Goal: Task Accomplishment & Management: Use online tool/utility

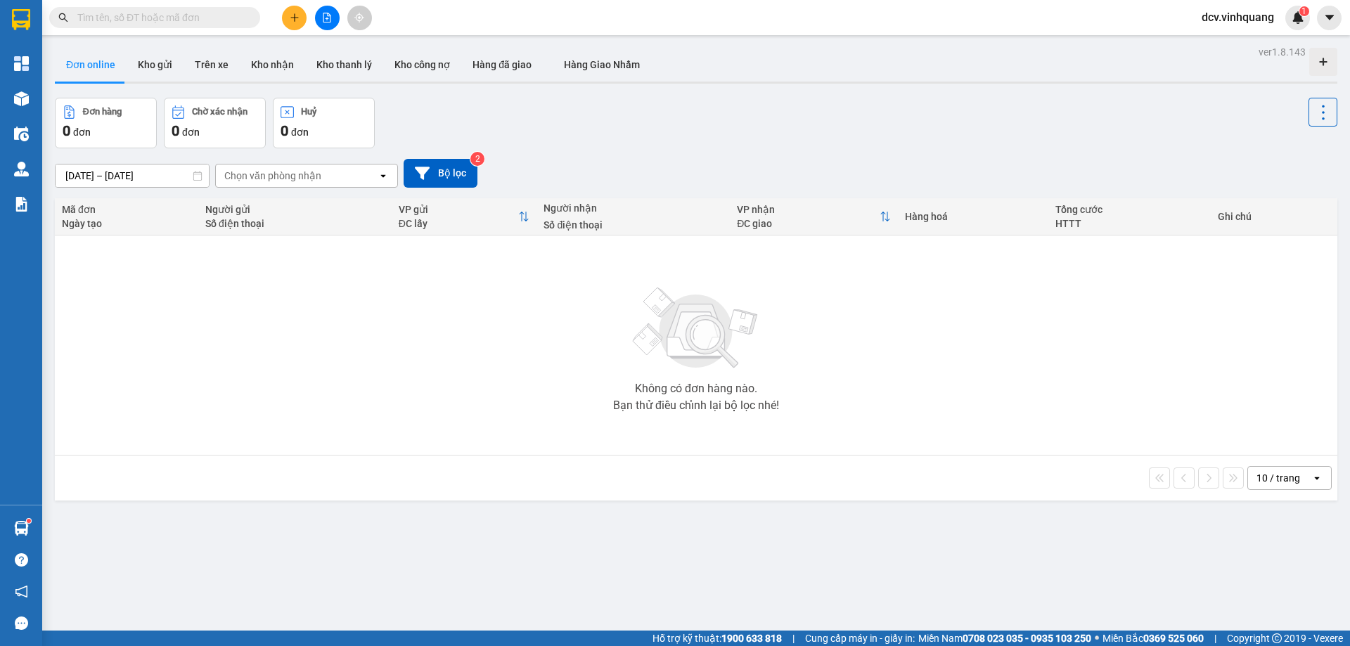
click at [148, 66] on button "Kho gửi" at bounding box center [155, 65] width 57 height 34
type input "[DATE] – [DATE]"
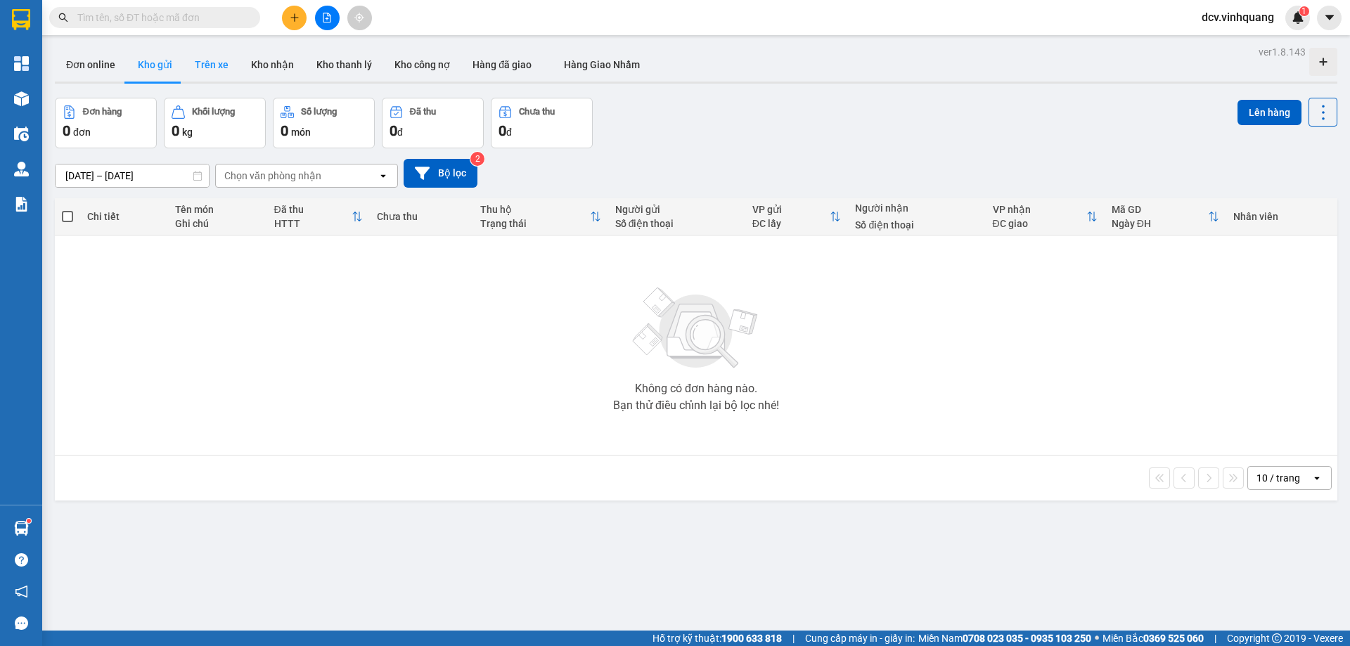
click at [216, 63] on button "Trên xe" at bounding box center [212, 65] width 56 height 34
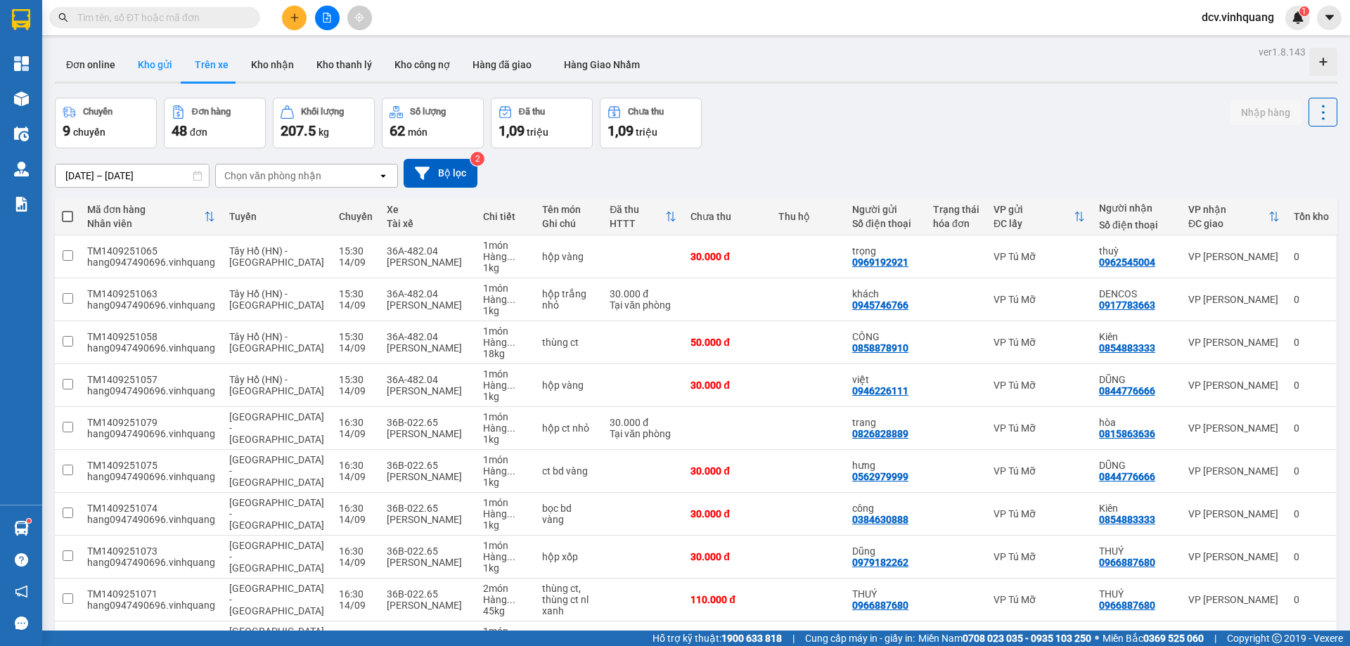
click at [153, 61] on button "Kho gửi" at bounding box center [155, 65] width 57 height 34
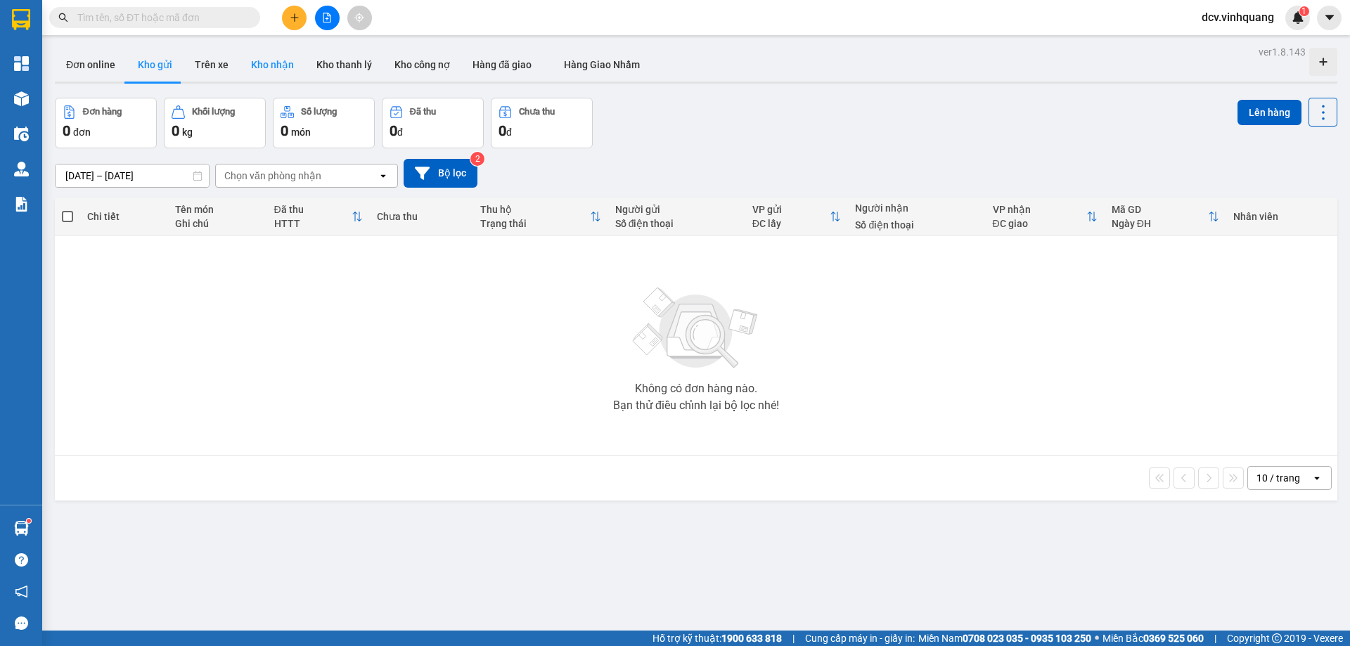
click at [257, 63] on button "Kho nhận" at bounding box center [272, 65] width 65 height 34
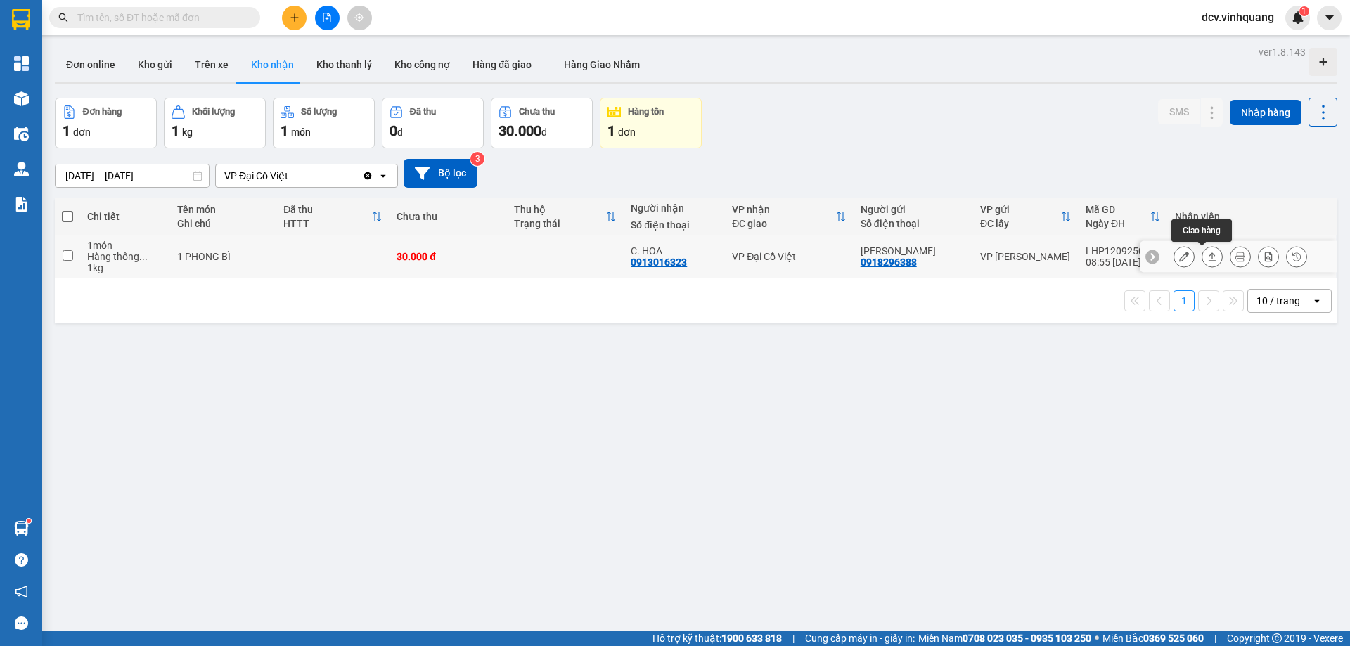
click at [1209, 257] on icon at bounding box center [1213, 256] width 8 height 8
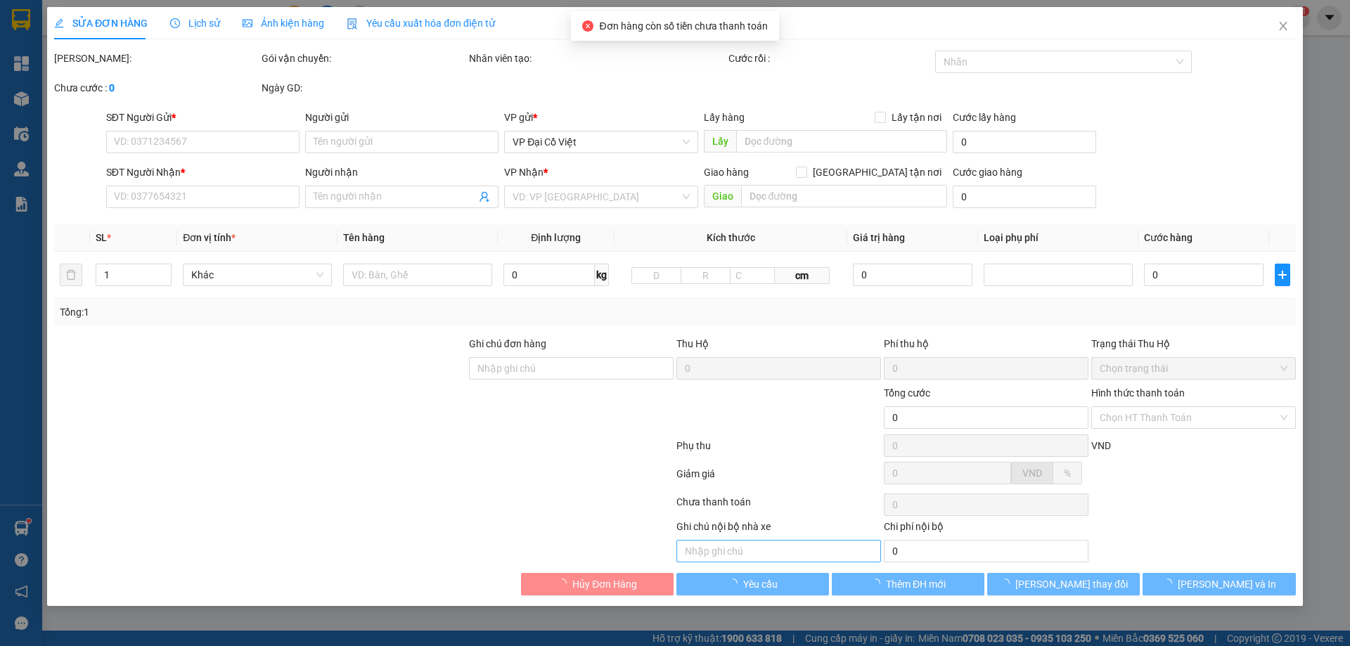
type input "0918296388"
type input "[PERSON_NAME]"
type input "0913016323"
type input "C. HOA"
type input "30.000"
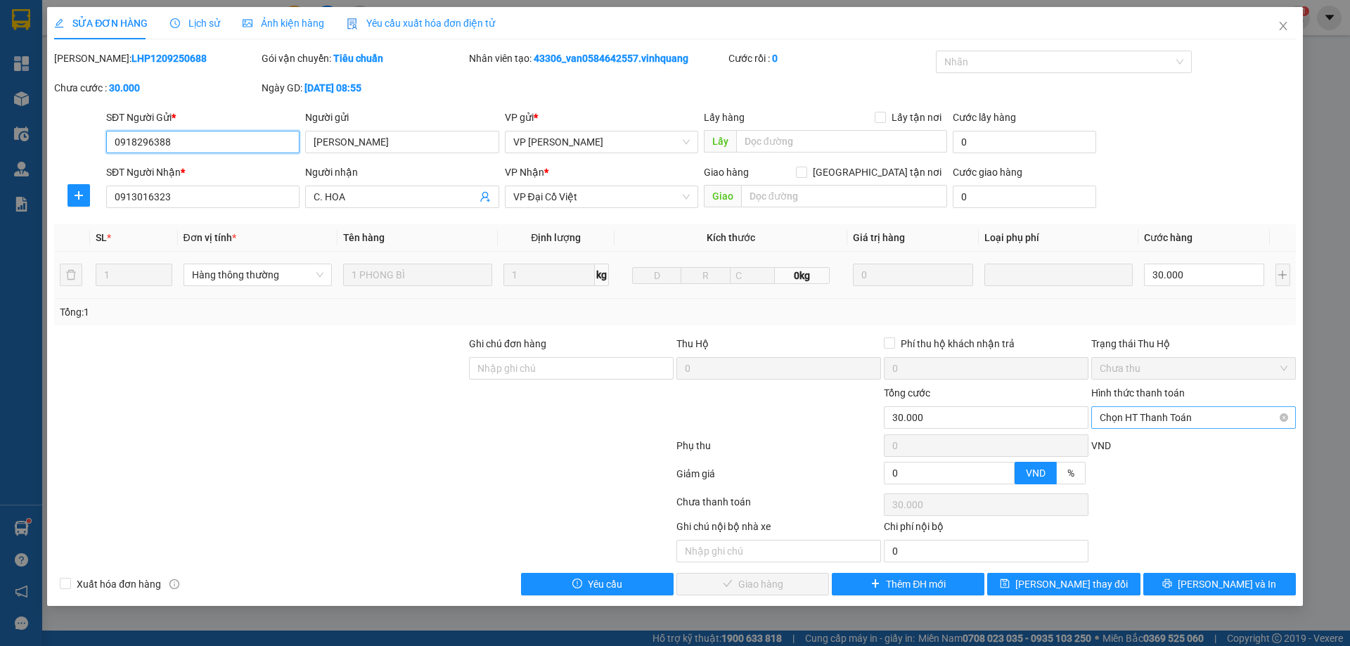
click at [1169, 423] on span "Chọn HT Thanh Toán" at bounding box center [1194, 417] width 188 height 21
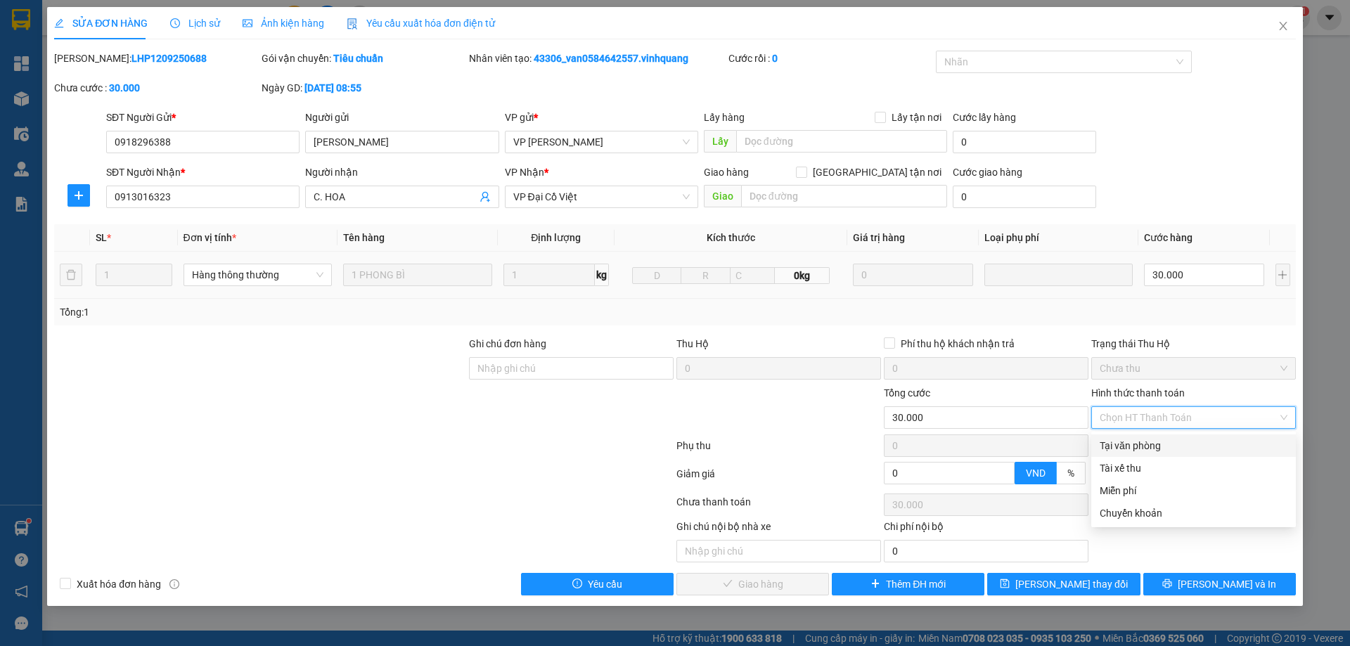
click at [1153, 447] on div "Tại văn phòng" at bounding box center [1194, 445] width 188 height 15
type input "0"
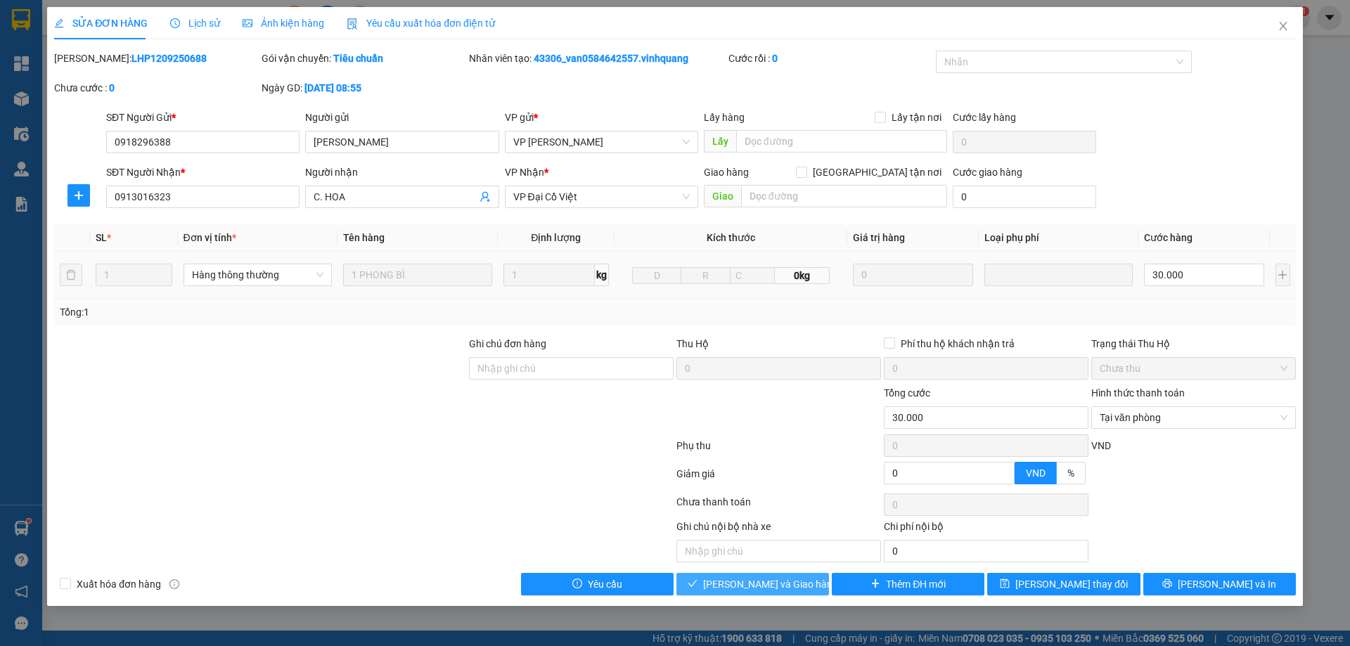
drag, startPoint x: 777, startPoint y: 592, endPoint x: 1240, endPoint y: 351, distance: 521.8
click at [1235, 357] on div "Total Paid Fee 0 Total UnPaid Fee 30.000 Cash Collection Total Fee Mã ĐH: LHP12…" at bounding box center [675, 323] width 1242 height 545
click at [1282, 25] on icon "close" at bounding box center [1283, 26] width 8 height 8
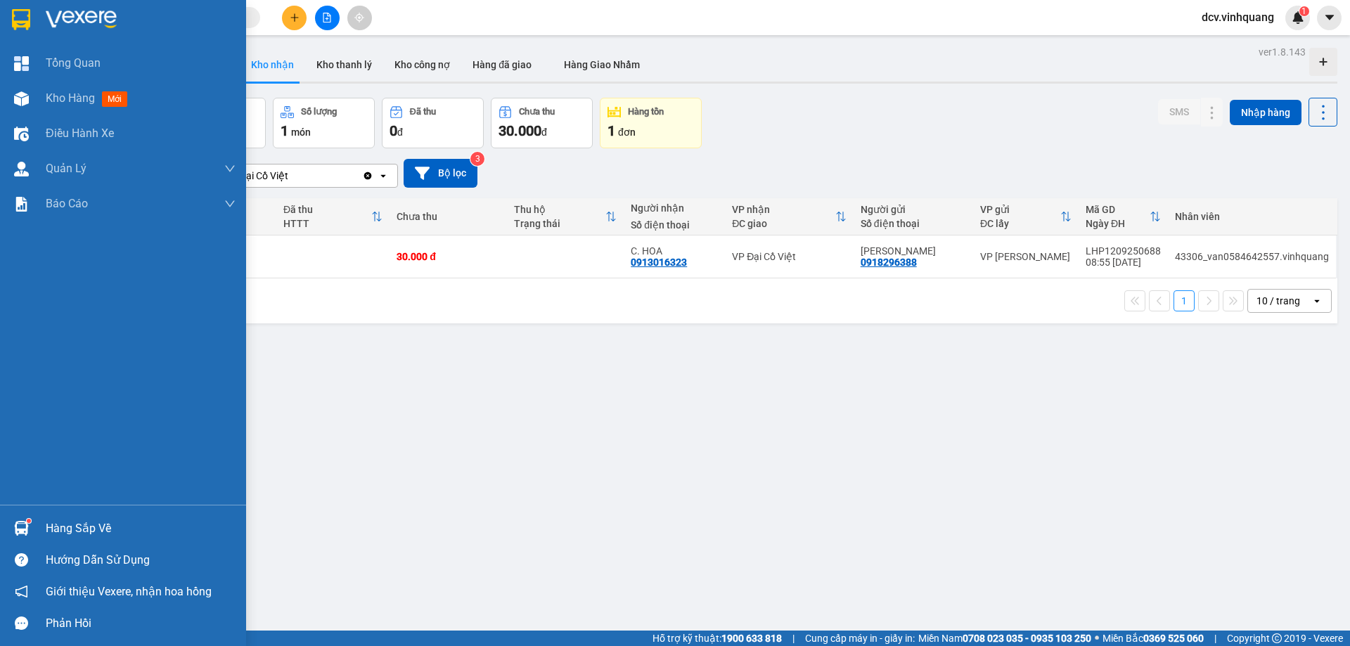
click at [37, 516] on div "Hàng sắp về" at bounding box center [123, 529] width 246 height 32
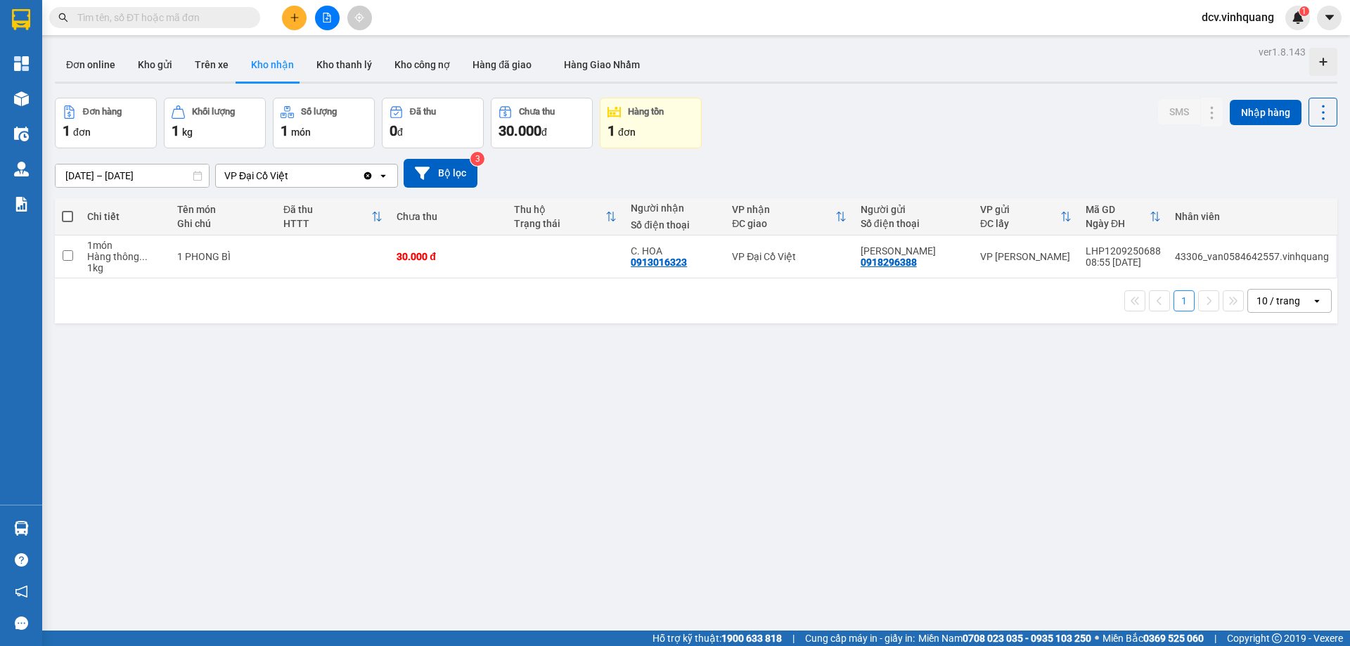
click at [944, 452] on section "Kết quả tìm kiếm ( 8 ) Bộ lọc Mã ĐH Trạng thái Món hàng Thu hộ Tổng cước Chưa c…" at bounding box center [675, 323] width 1350 height 646
